Goal: Task Accomplishment & Management: Manage account settings

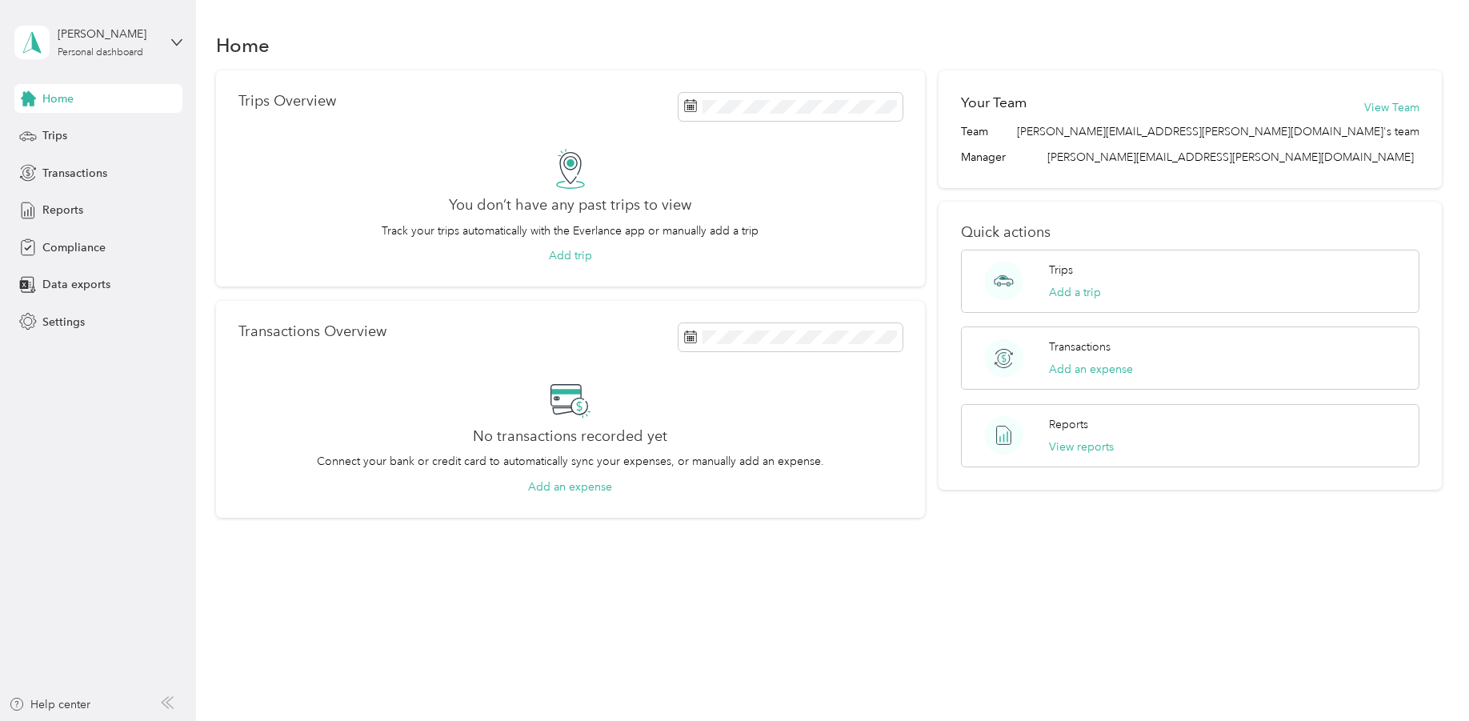
click at [179, 34] on div "[PERSON_NAME] Personal dashboard" at bounding box center [98, 42] width 168 height 56
click at [501, 37] on div "Home" at bounding box center [828, 45] width 1225 height 34
click at [170, 34] on div "[PERSON_NAME] Personal dashboard" at bounding box center [98, 42] width 168 height 56
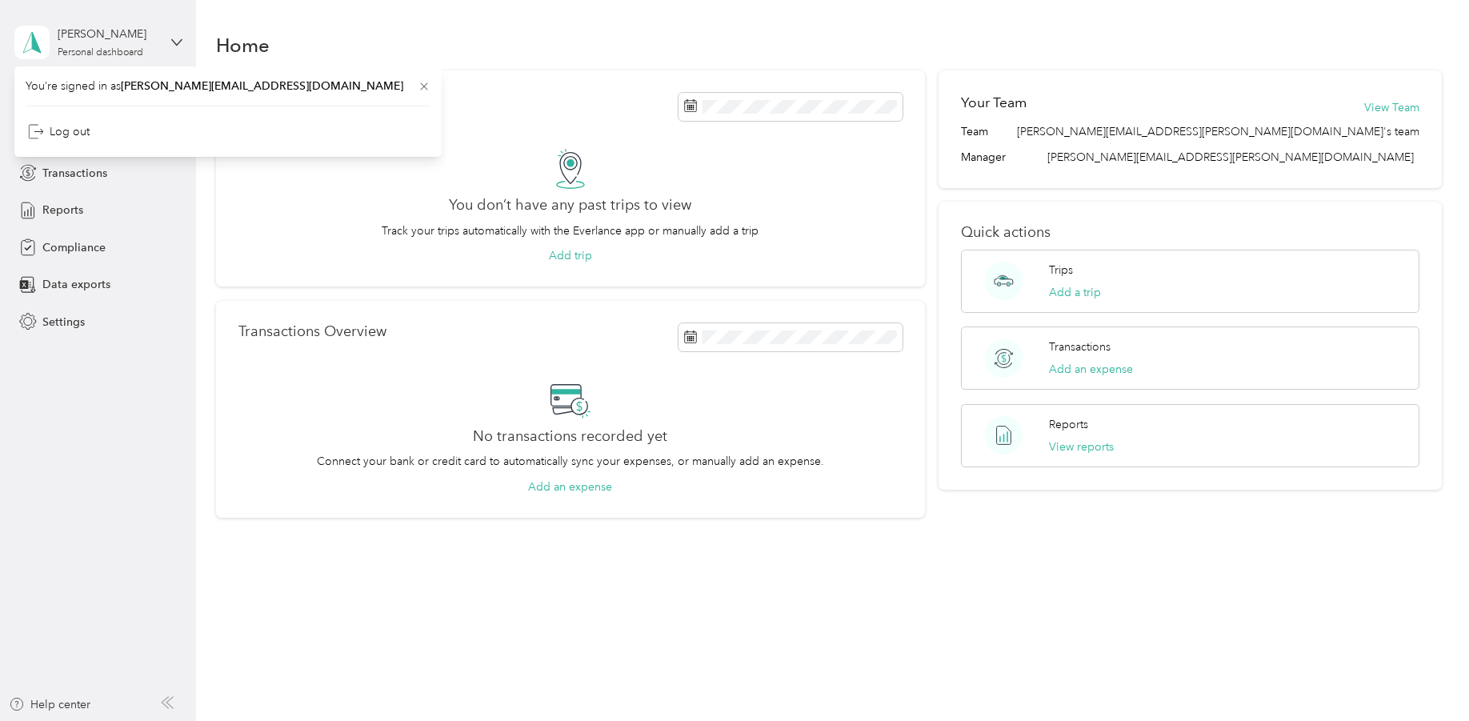
click at [171, 34] on div "[PERSON_NAME] Personal dashboard" at bounding box center [98, 42] width 168 height 56
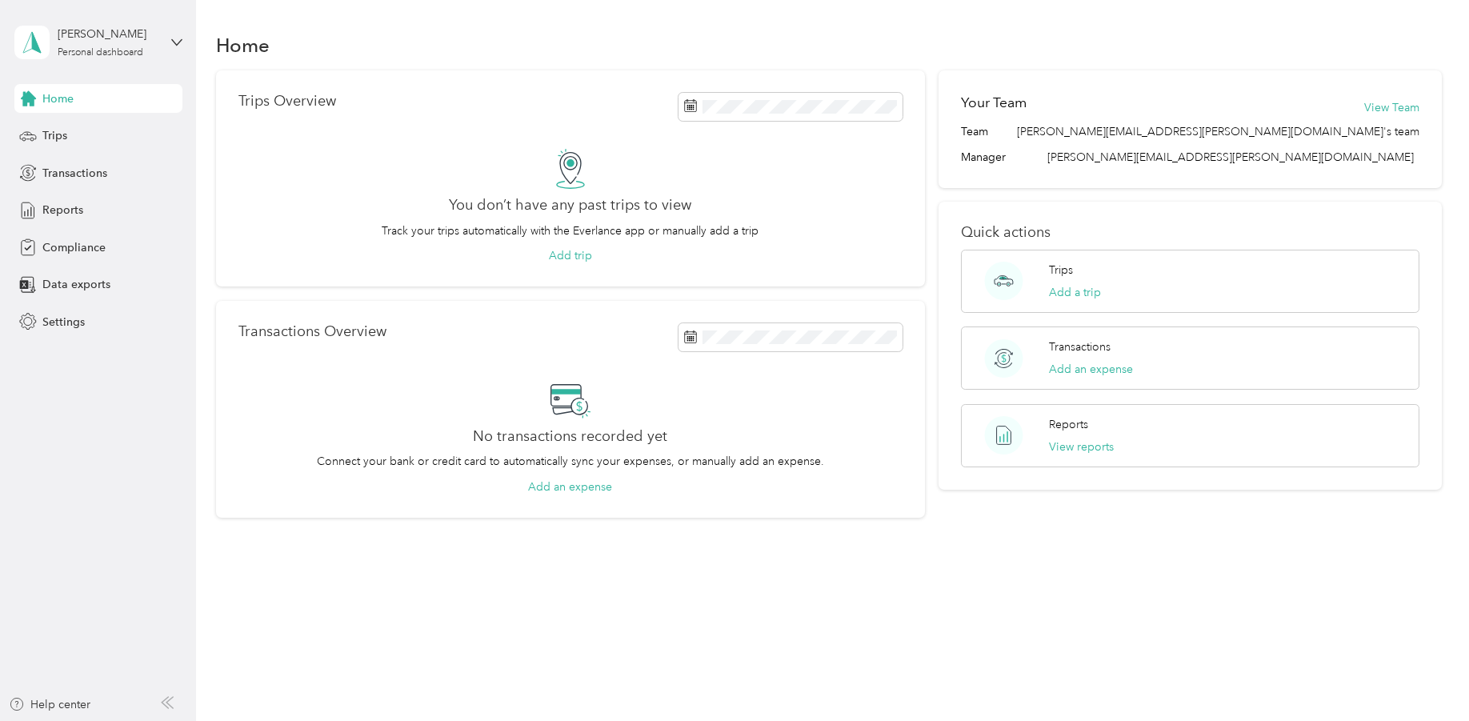
click at [166, 37] on div "[PERSON_NAME] Personal dashboard" at bounding box center [98, 42] width 168 height 56
click at [62, 127] on div "Log out" at bounding box center [59, 131] width 62 height 17
